Goal: Communication & Community: Ask a question

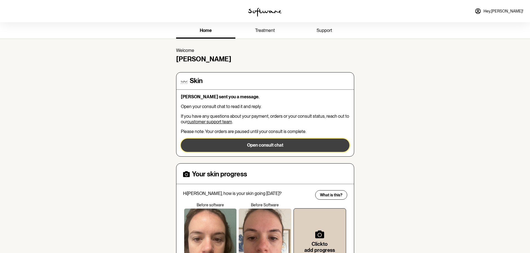
click at [290, 148] on button "Open consult chat" at bounding box center [265, 145] width 168 height 13
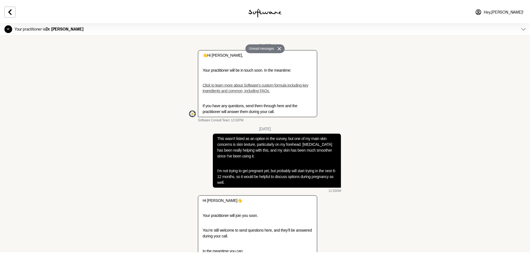
scroll to position [874, 0]
